Goal: Information Seeking & Learning: Compare options

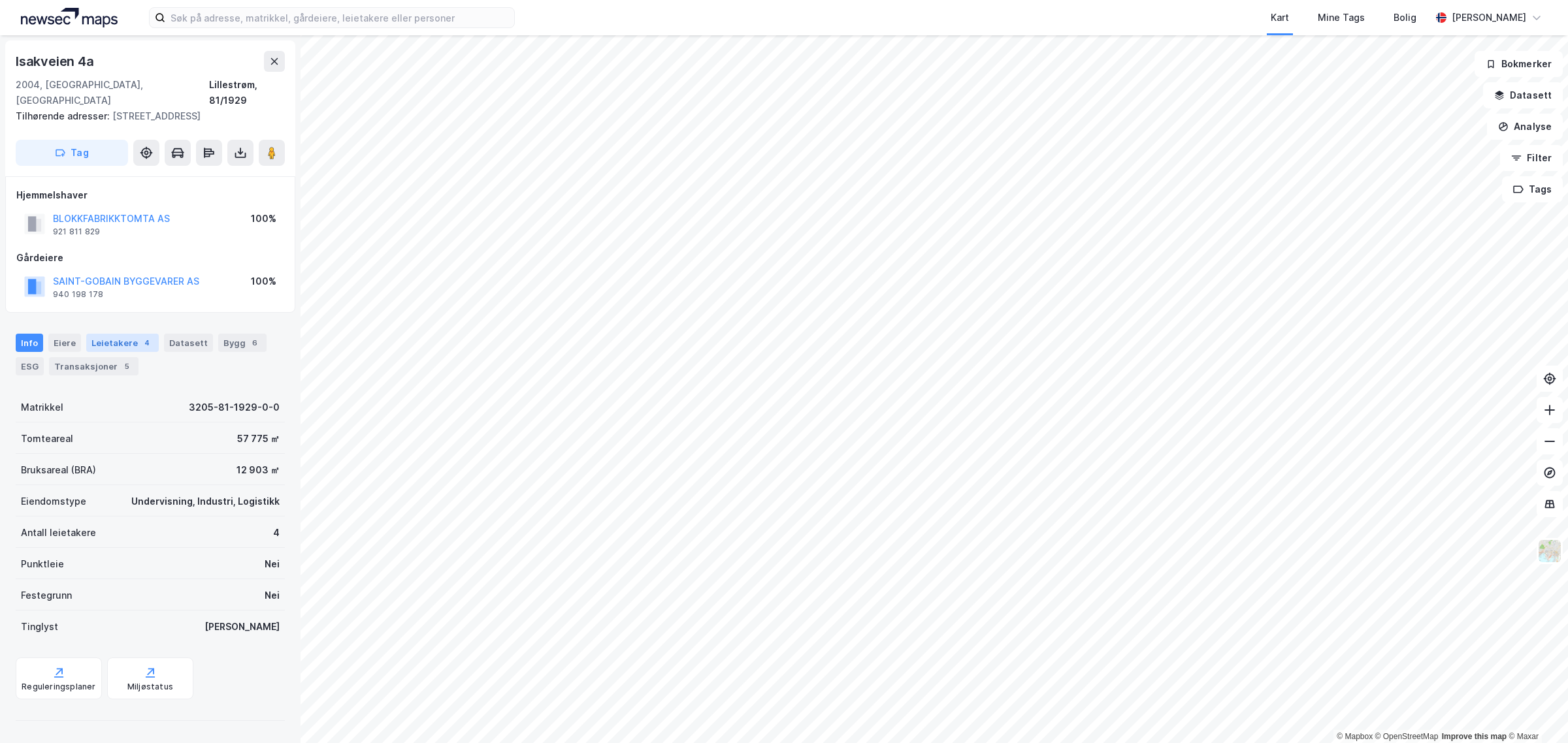
click at [89, 341] on div "Leietakere 4" at bounding box center [122, 342] width 72 height 18
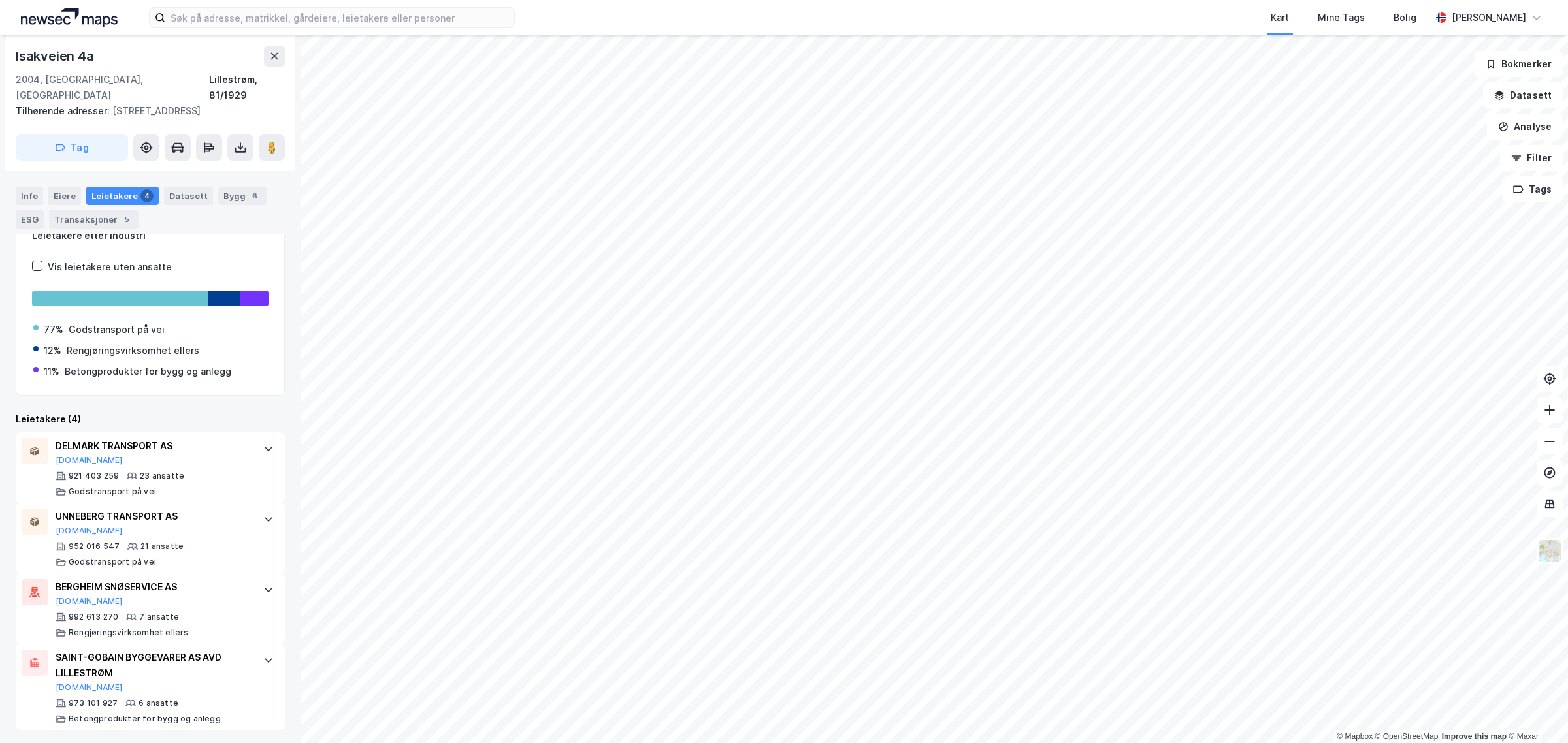
scroll to position [182, 0]
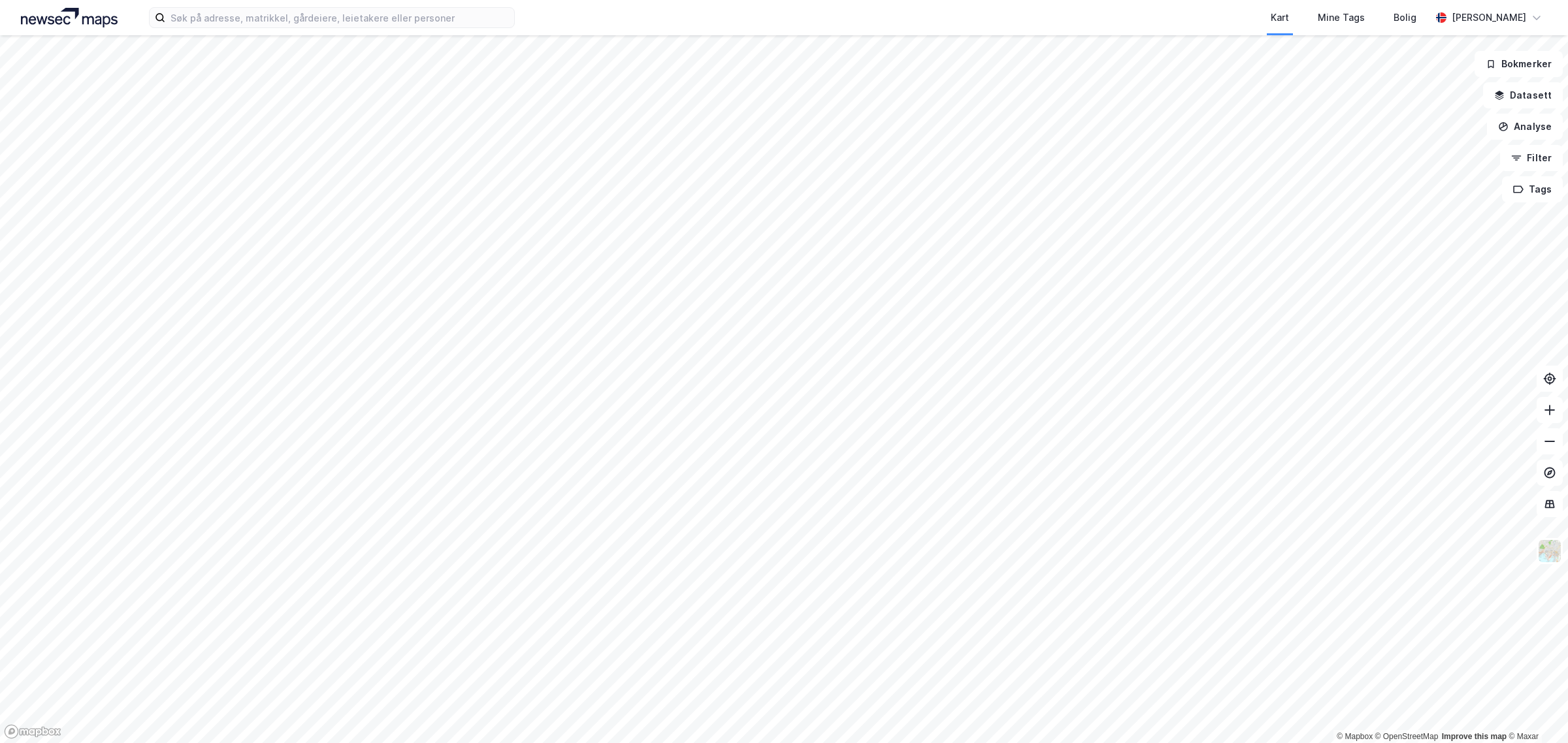
click at [595, 13] on div "Kart Mine Tags Bolig" at bounding box center [1004, 17] width 853 height 35
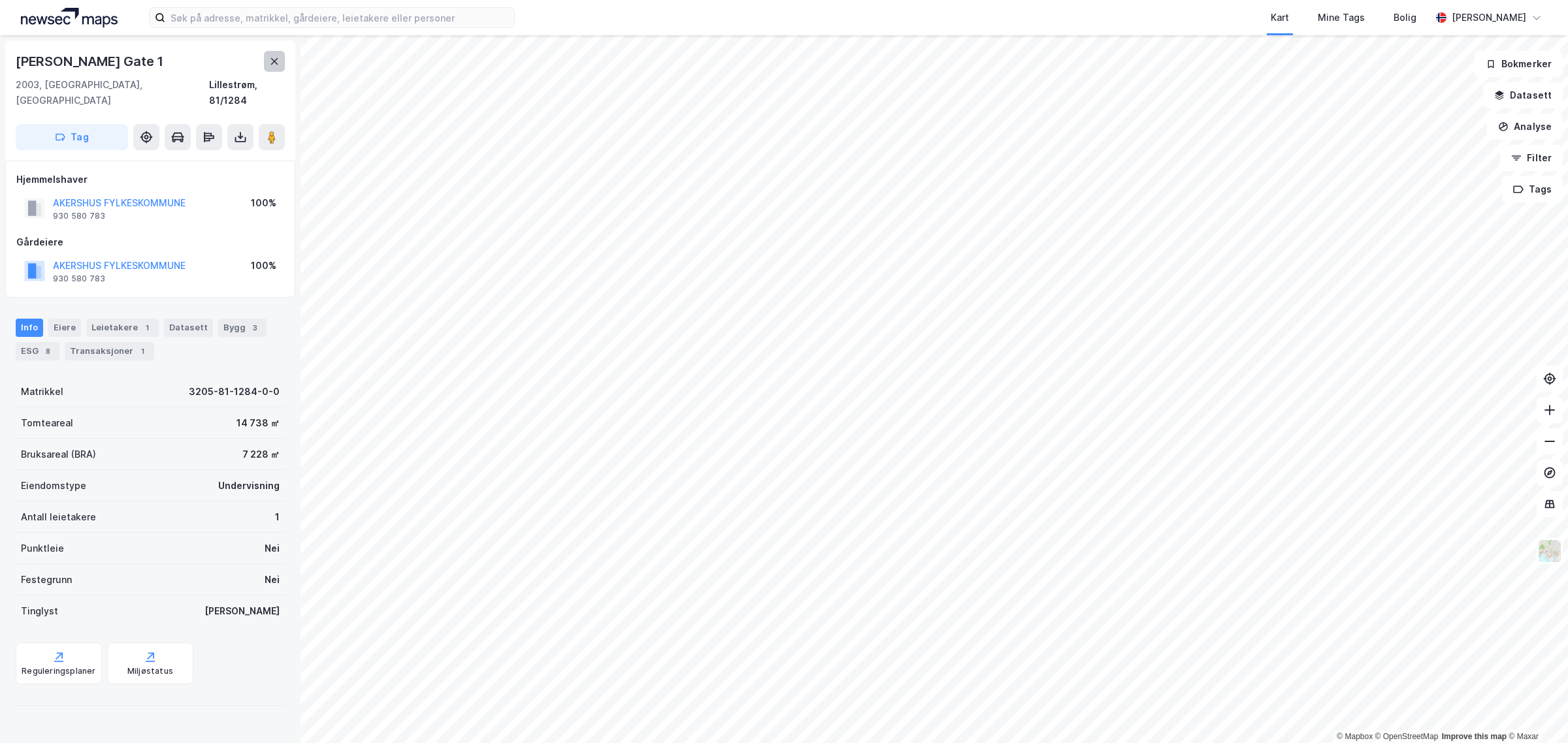
click at [271, 65] on icon at bounding box center [275, 62] width 11 height 11
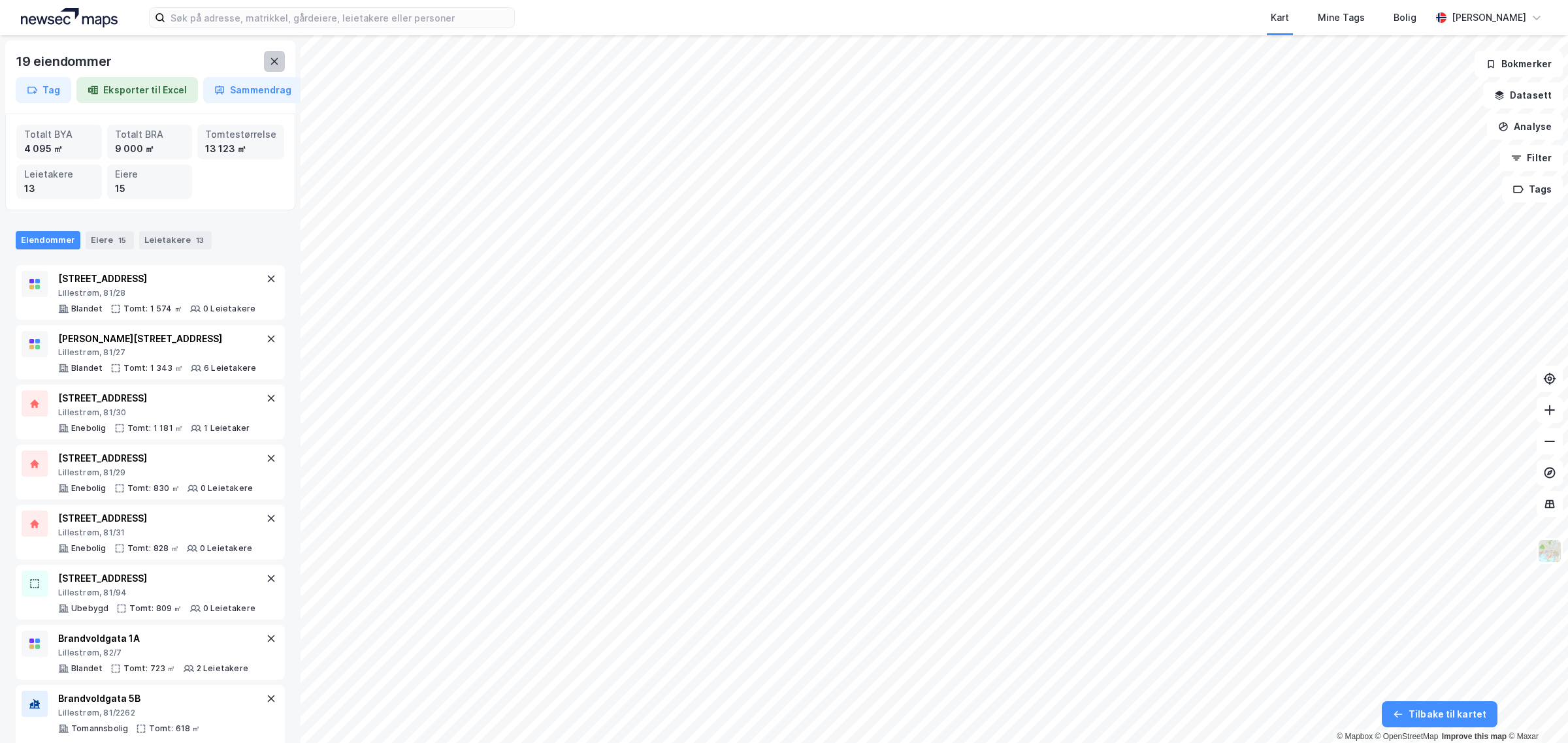
click at [278, 62] on icon at bounding box center [275, 62] width 11 height 11
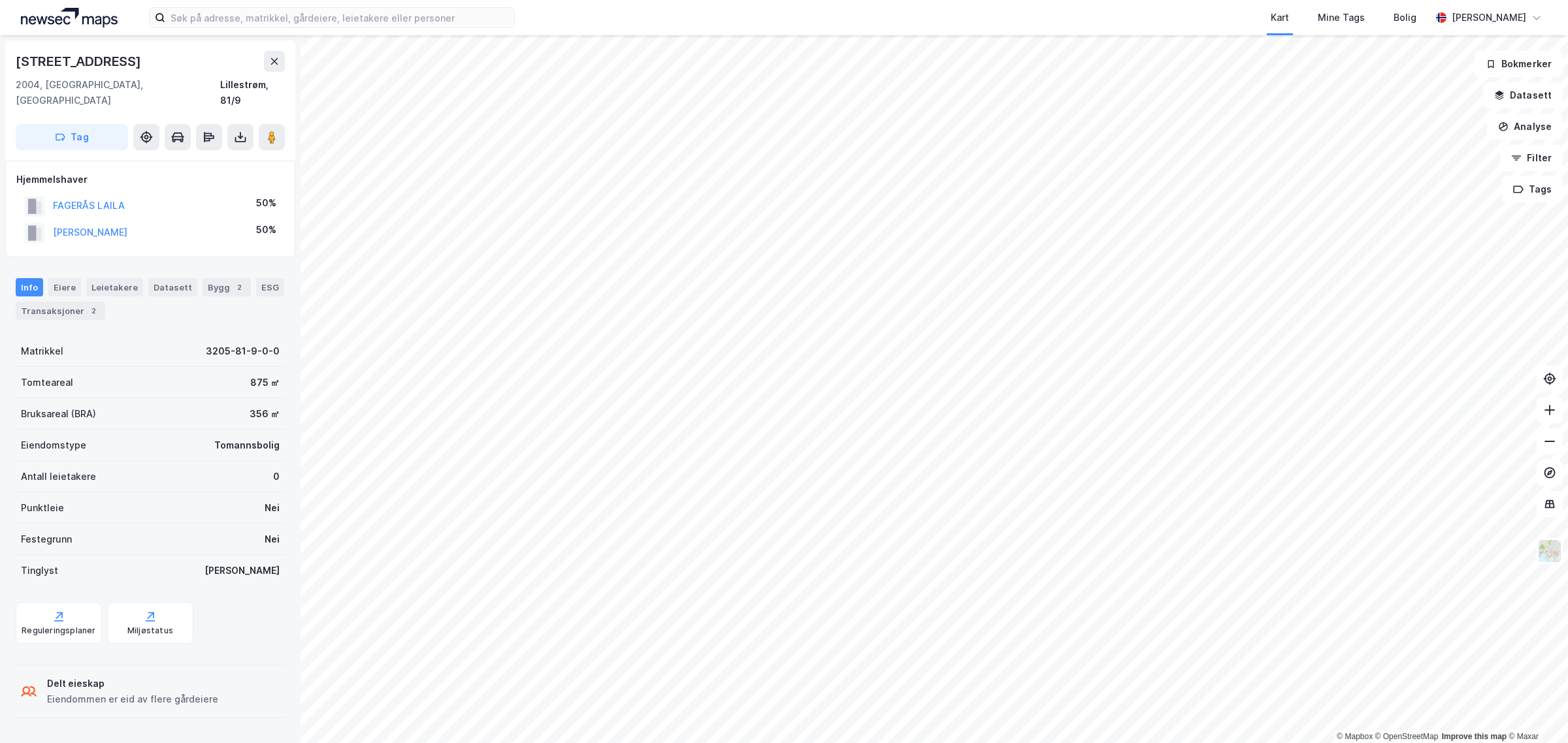
drag, startPoint x: 176, startPoint y: 216, endPoint x: 49, endPoint y: 221, distance: 127.1
click at [49, 221] on div "[PERSON_NAME] 50%" at bounding box center [150, 232] width 268 height 27
copy button "[PERSON_NAME]"
click at [202, 278] on div "Bygg 2" at bounding box center [226, 287] width 48 height 18
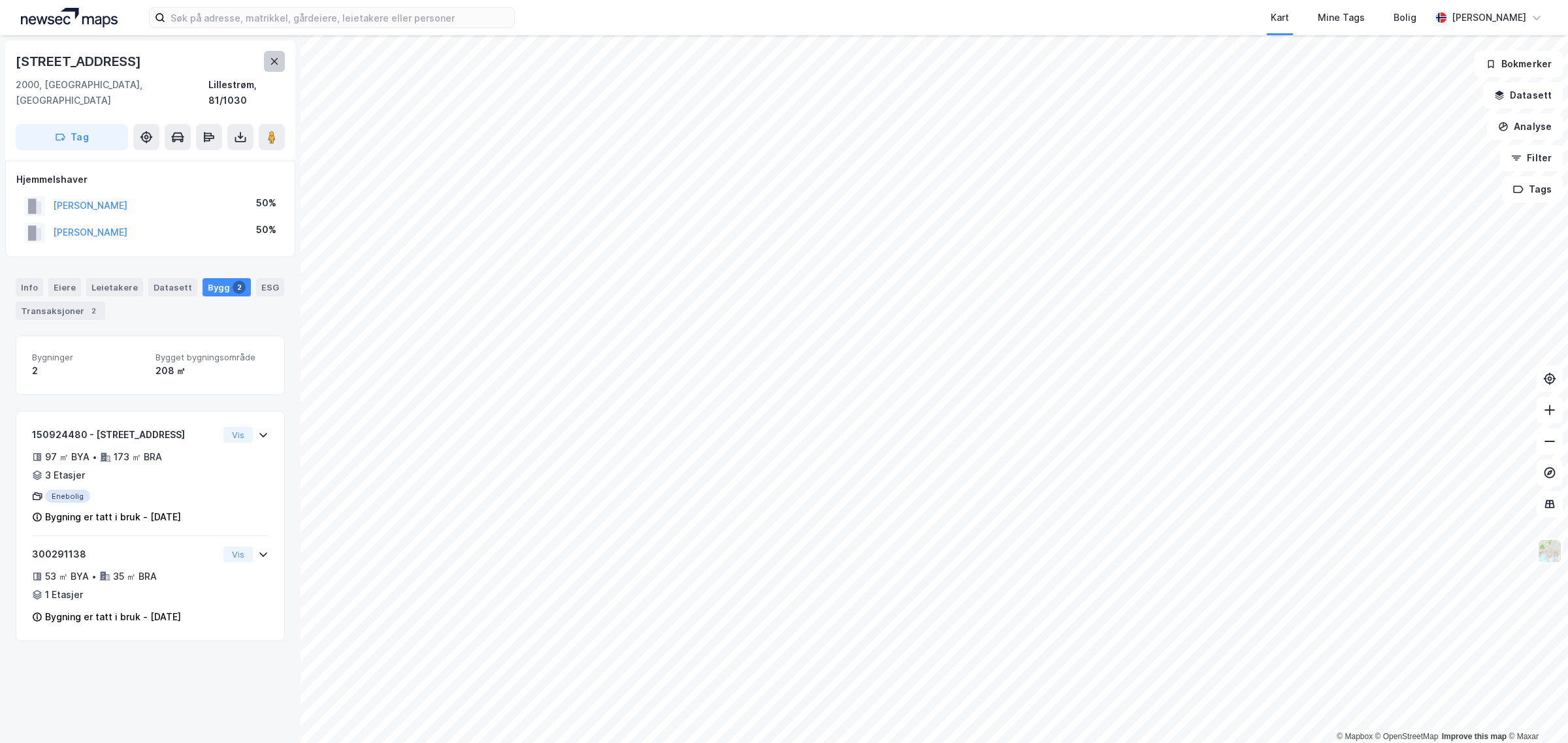
click at [275, 57] on icon at bounding box center [275, 62] width 11 height 11
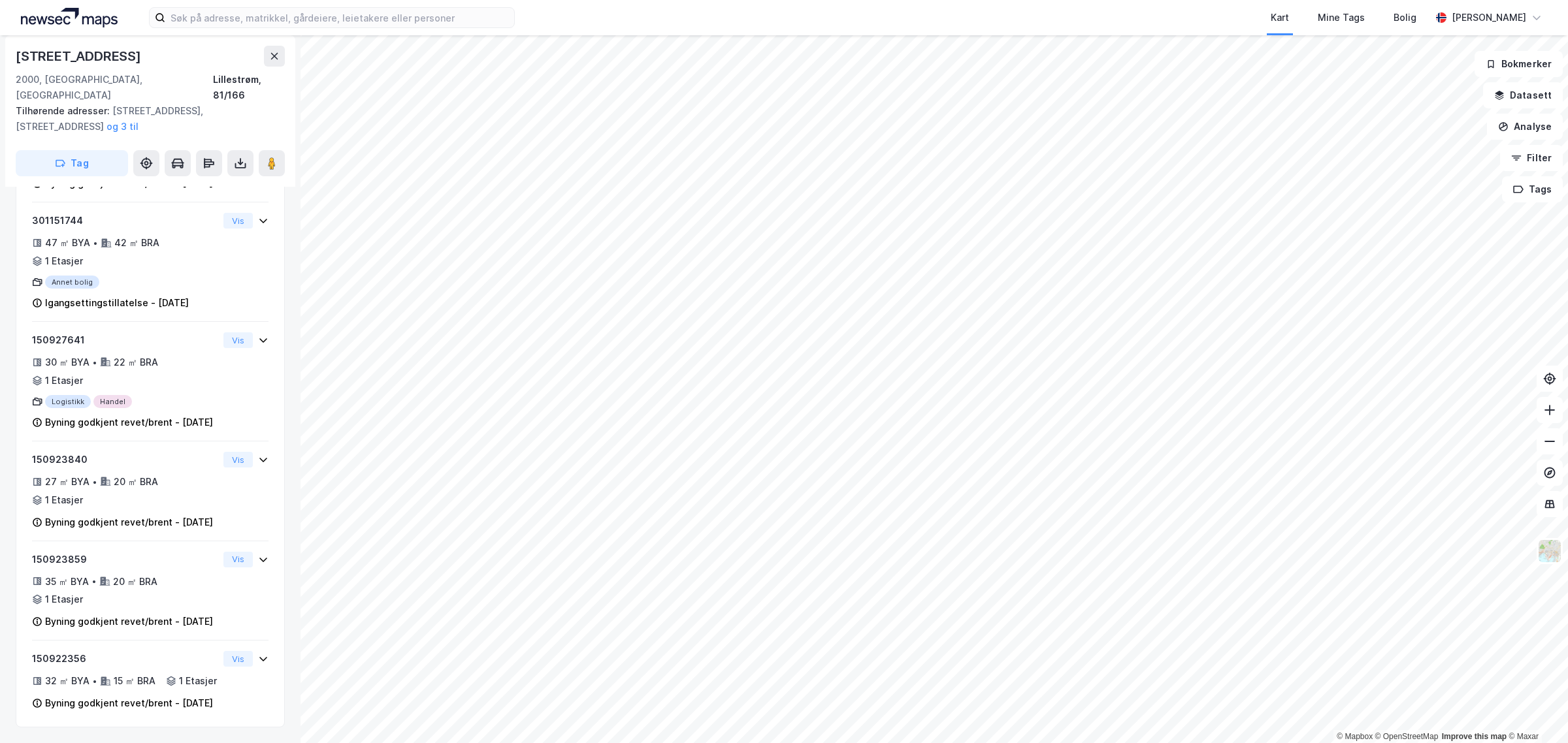
scroll to position [1849, 0]
click at [1567, 661] on html "Kart Mine Tags Bolig [PERSON_NAME] © Mapbox © OpenStreetMap Improve this map © …" at bounding box center [784, 371] width 1568 height 743
click at [1012, 743] on html "Kart Mine Tags Bolig [PERSON_NAME] © Mapbox © OpenStreetMap Improve this map © …" at bounding box center [784, 371] width 1568 height 743
click at [937, 743] on html "Kart Mine Tags Bolig [PERSON_NAME] © Mapbox © OpenStreetMap Improve this map © …" at bounding box center [784, 371] width 1568 height 743
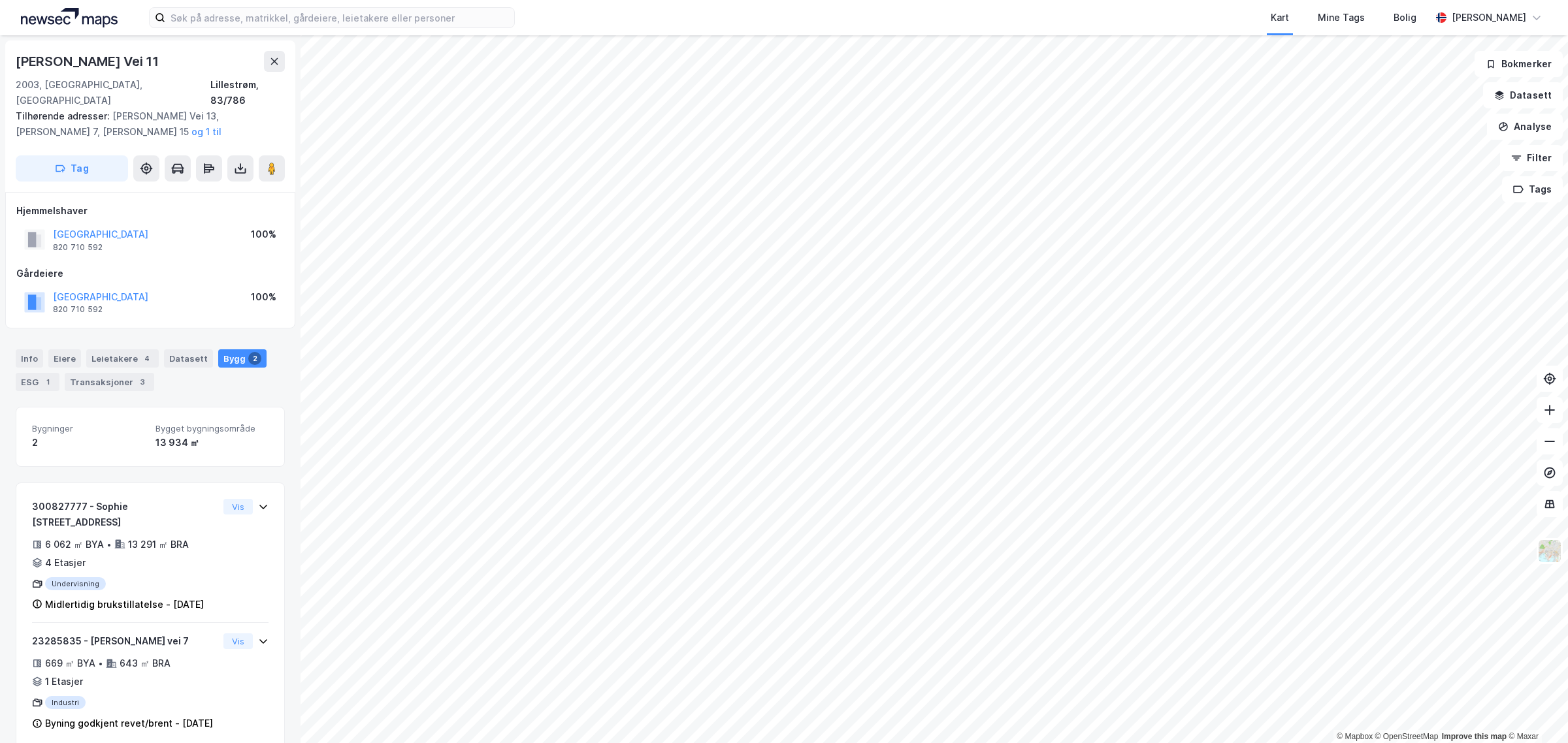
scroll to position [21, 0]
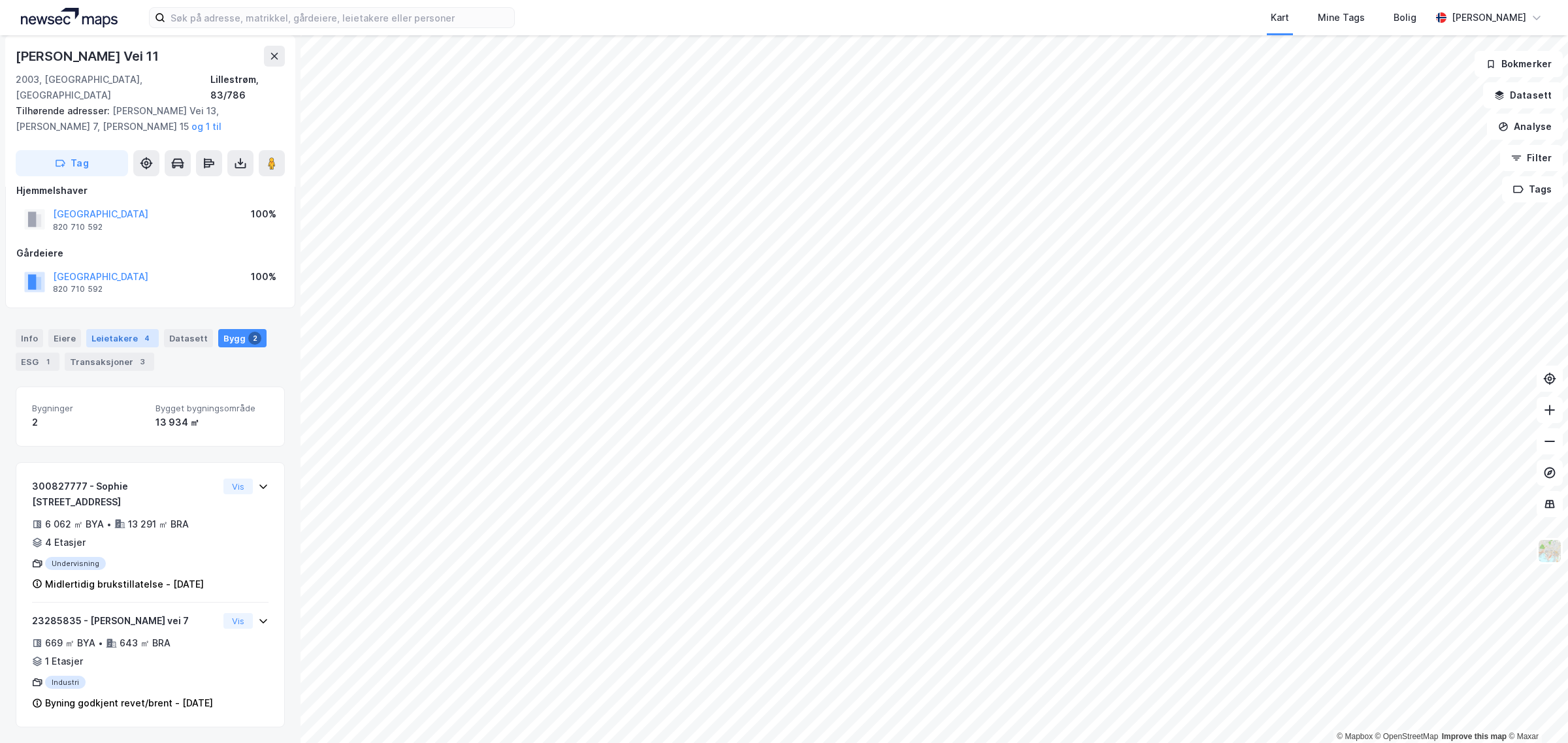
click at [132, 329] on div "Leietakere 4" at bounding box center [122, 338] width 72 height 18
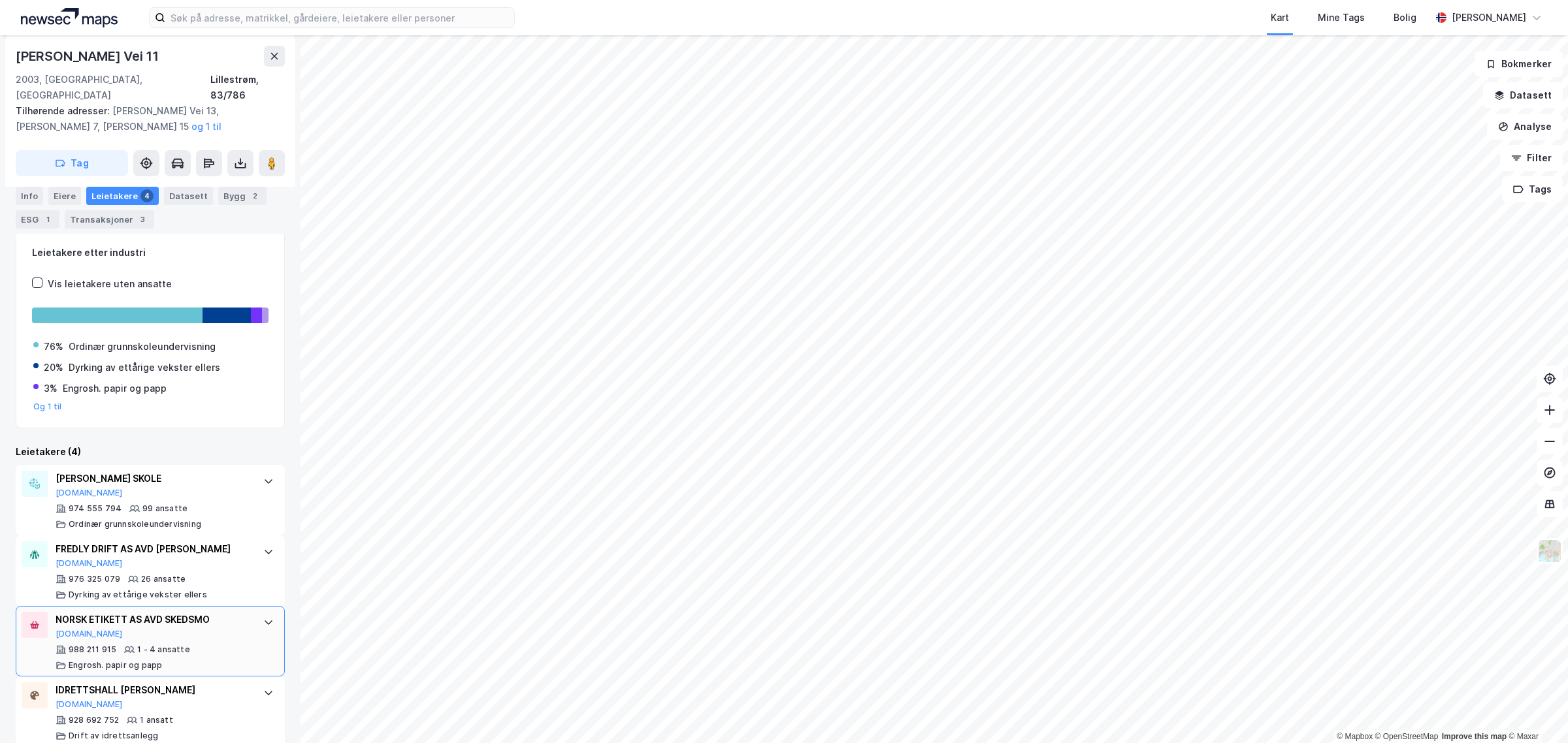
scroll to position [182, 0]
